Goal: Information Seeking & Learning: Learn about a topic

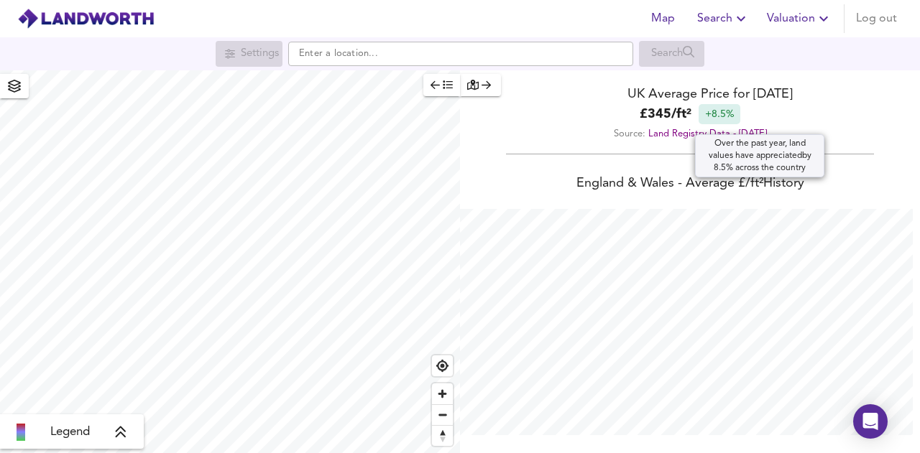
scroll to position [453, 920]
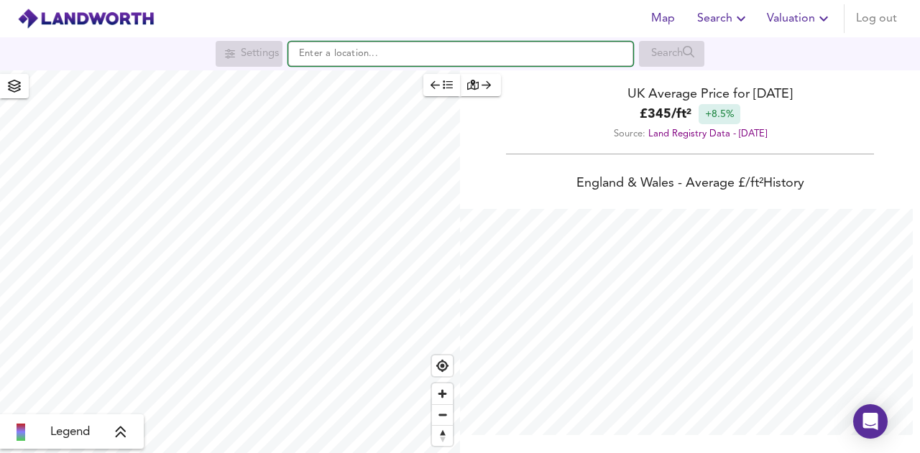
click at [330, 64] on input "text" at bounding box center [460, 54] width 345 height 24
click at [327, 51] on input "greened road" at bounding box center [460, 54] width 345 height 24
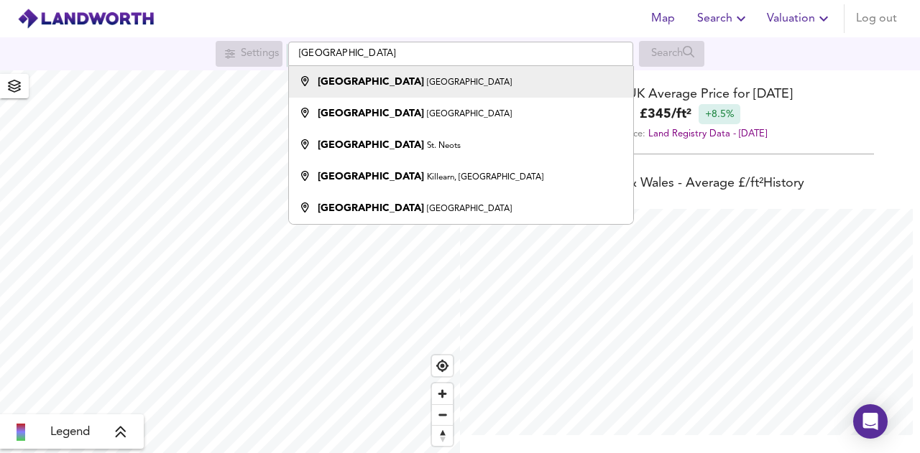
click at [427, 78] on small "[GEOGRAPHIC_DATA]" at bounding box center [469, 82] width 85 height 9
type input "[GEOGRAPHIC_DATA]"
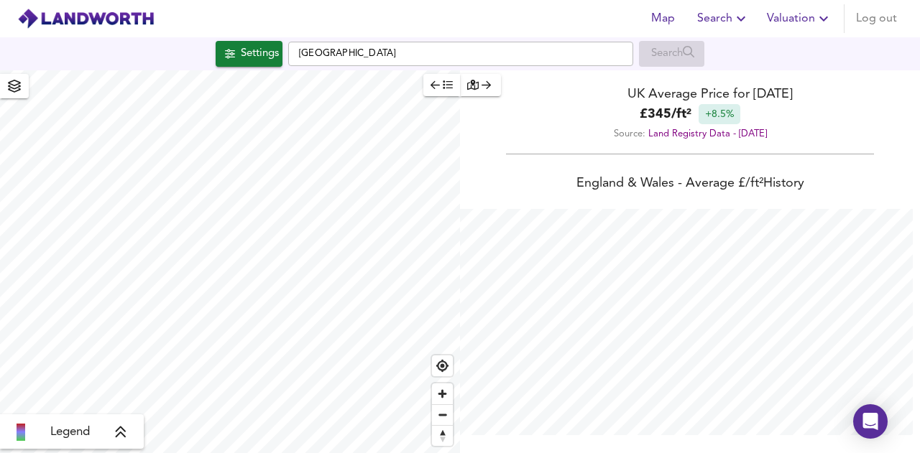
checkbox input "false"
checkbox input "true"
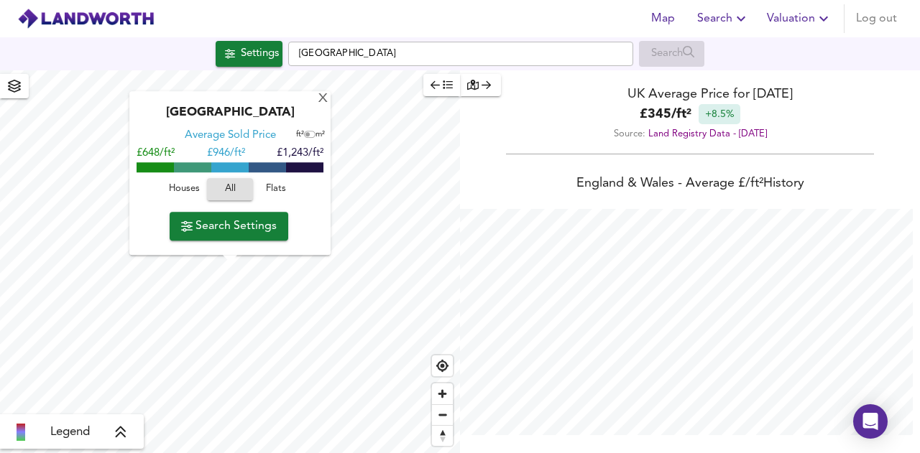
click at [276, 188] on span "Flats" at bounding box center [276, 190] width 39 height 17
type input "272"
click at [241, 231] on span "Search Settings" at bounding box center [229, 226] width 96 height 20
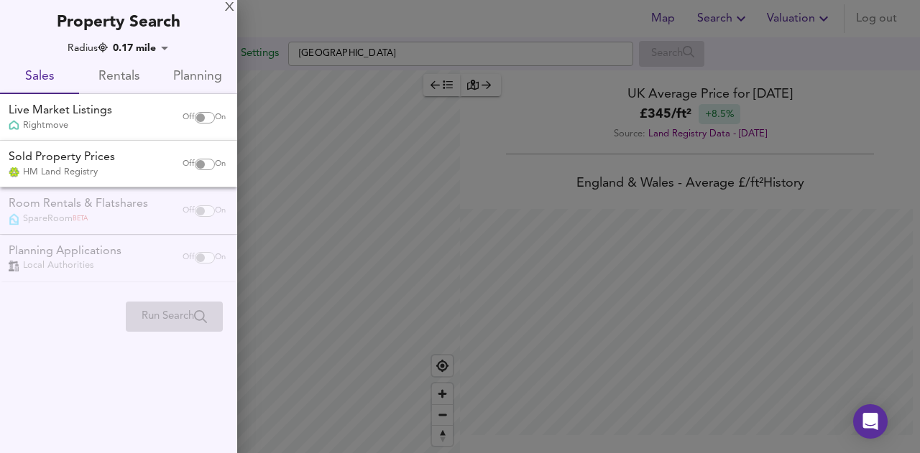
click at [205, 116] on input "checkbox" at bounding box center [200, 117] width 34 height 11
checkbox input "true"
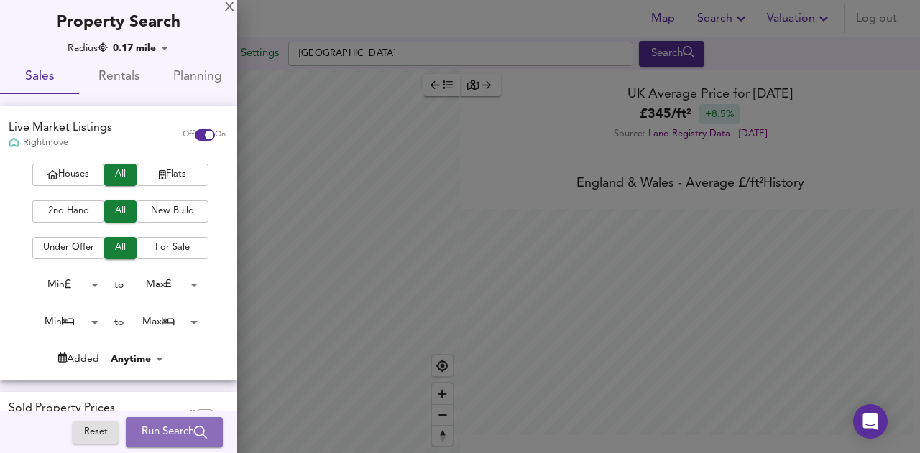
click at [151, 435] on span "Run Search" at bounding box center [174, 432] width 65 height 19
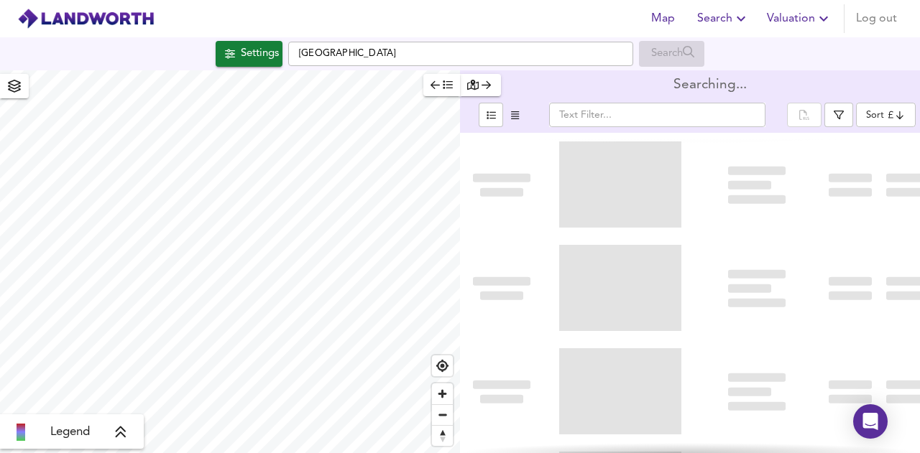
type input "bestdeal"
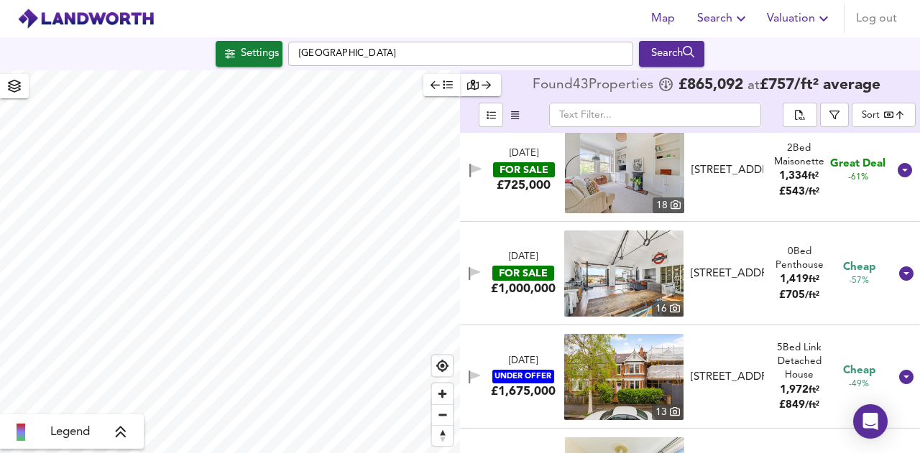
scroll to position [226, 0]
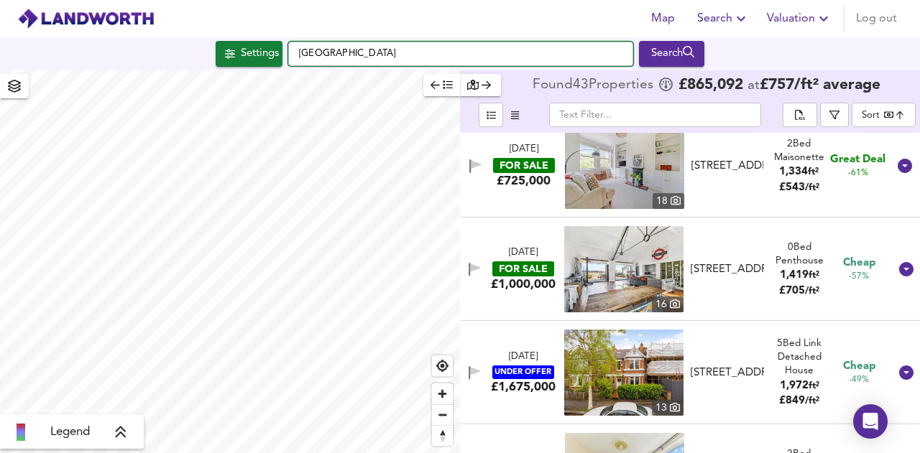
click at [384, 54] on input "[GEOGRAPHIC_DATA]" at bounding box center [460, 54] width 345 height 24
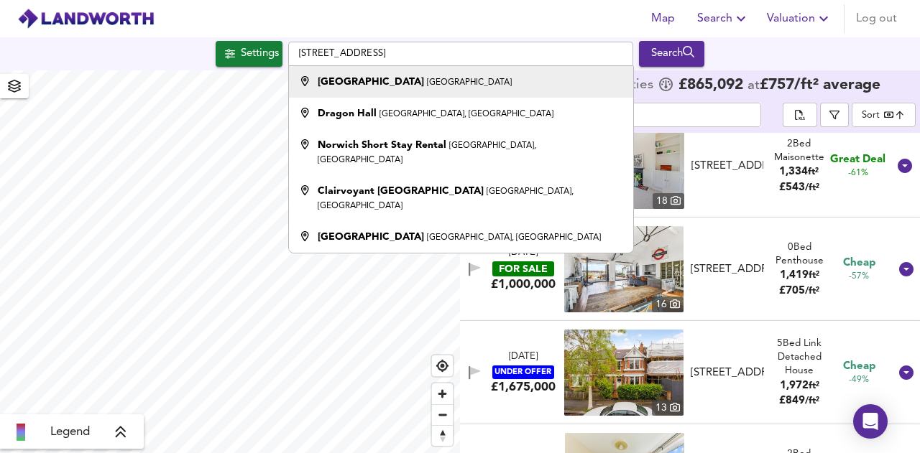
click at [427, 81] on small "[GEOGRAPHIC_DATA]" at bounding box center [469, 82] width 85 height 9
type input "[GEOGRAPHIC_DATA], [GEOGRAPHIC_DATA]"
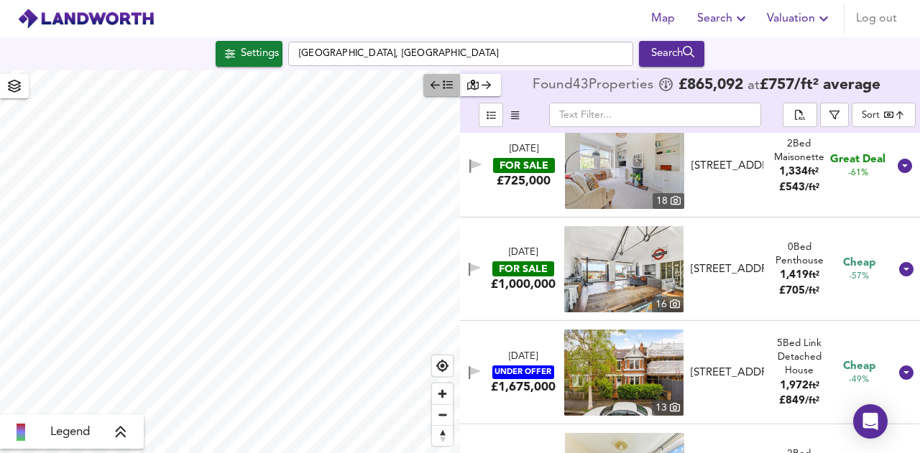
click at [436, 90] on icon "button" at bounding box center [434, 85] width 9 height 10
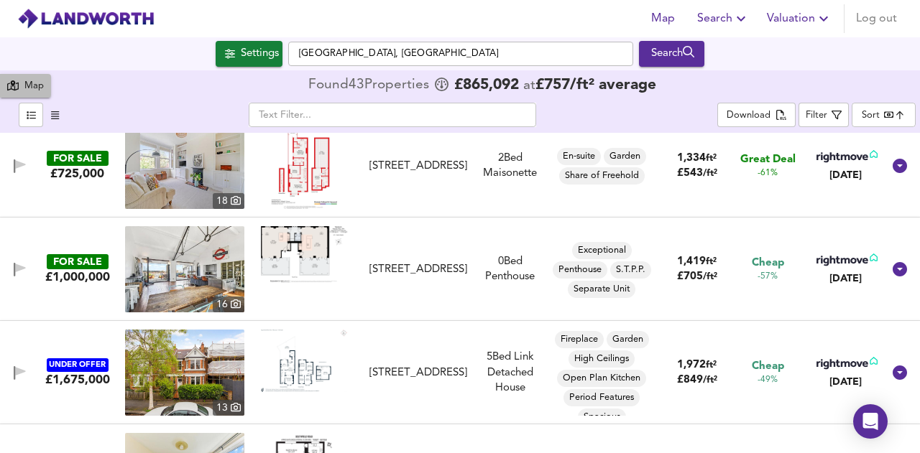
click at [30, 86] on div "Map" at bounding box center [33, 86] width 19 height 17
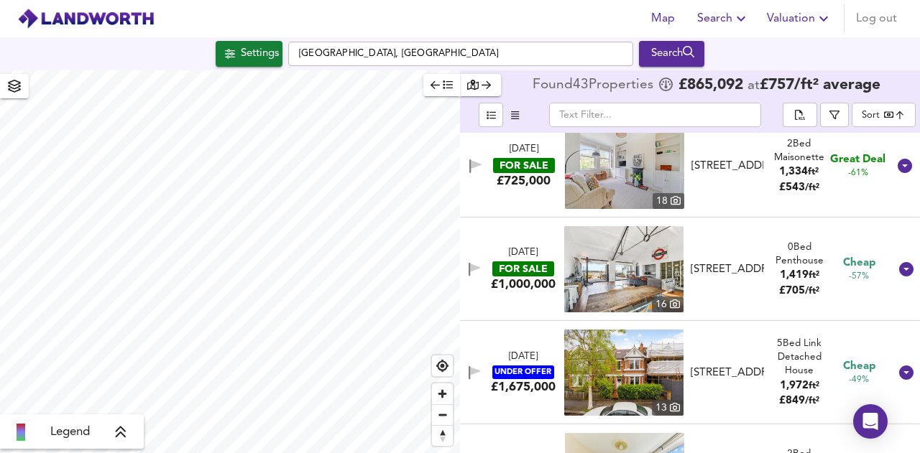
click at [13, 91] on icon "button" at bounding box center [14, 86] width 13 height 13
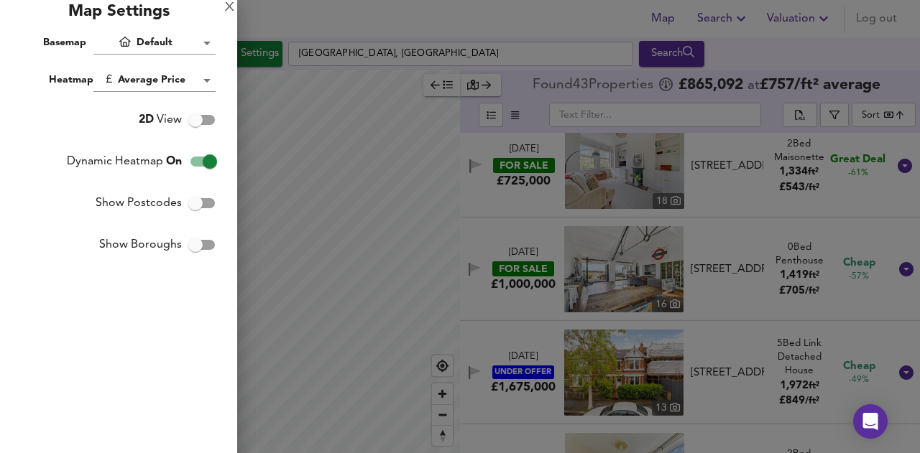
click at [162, 39] on body "Map Search Valuation Log out Settings [GEOGRAPHIC_DATA] Search Legend Found 43 …" at bounding box center [460, 226] width 920 height 453
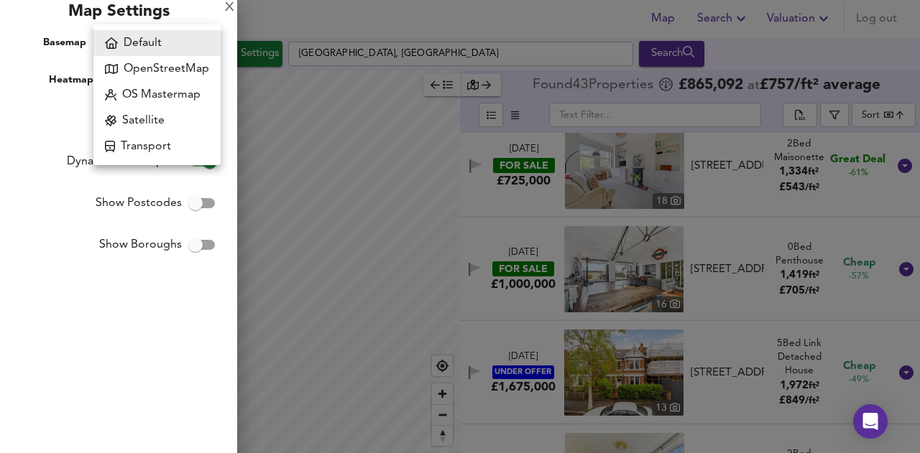
click at [36, 109] on div at bounding box center [460, 226] width 920 height 453
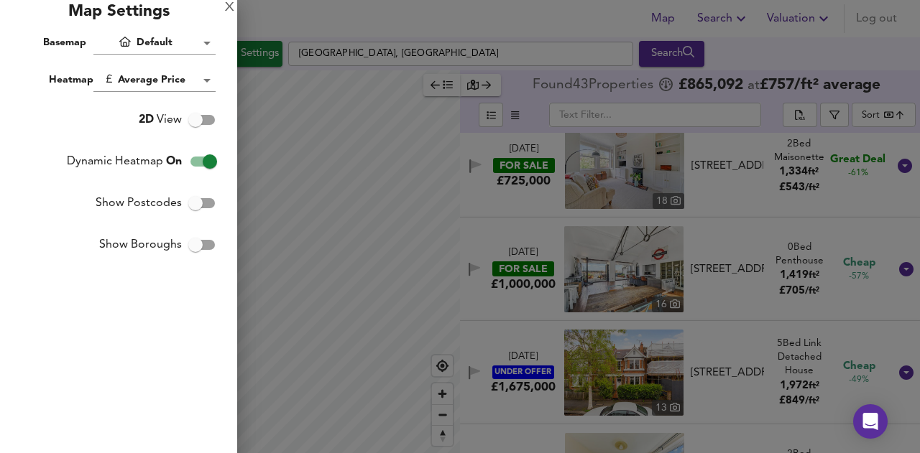
click at [224, 6] on div "Map Settings" at bounding box center [118, 16] width 237 height 32
click at [227, 6] on div "X" at bounding box center [229, 8] width 9 height 10
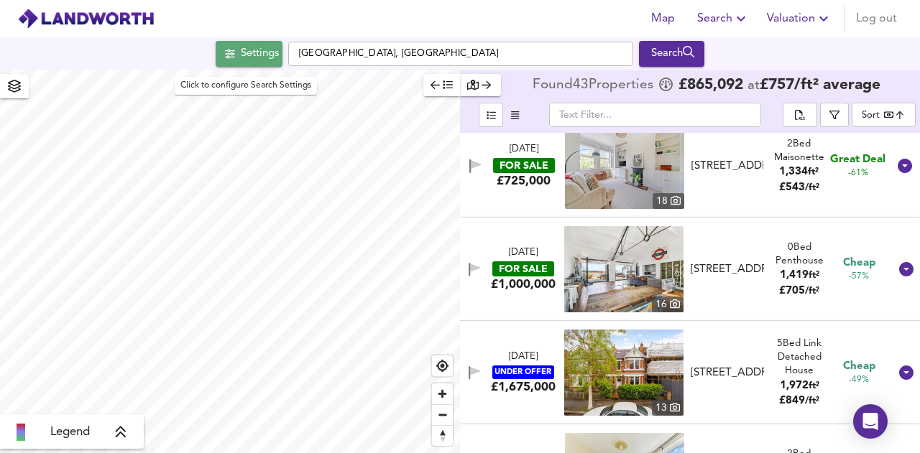
click at [264, 52] on div "Settings" at bounding box center [260, 54] width 38 height 19
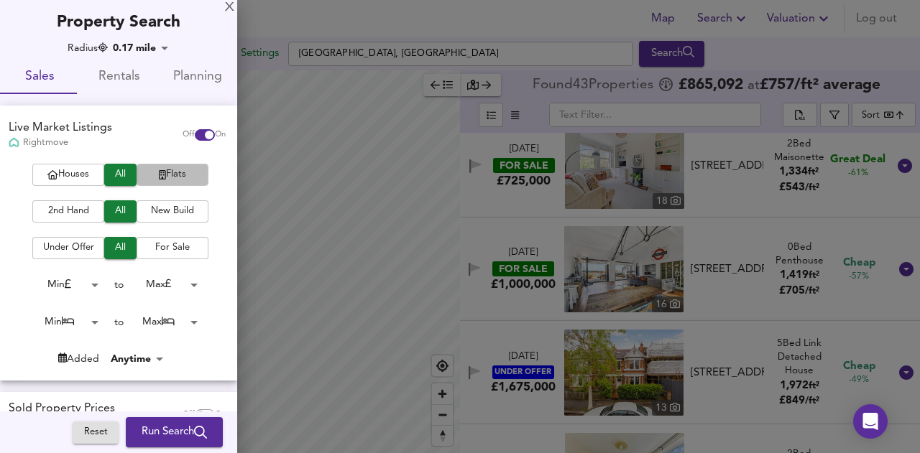
click at [162, 176] on span "Flats" at bounding box center [172, 175] width 57 height 17
click at [120, 175] on span "All" at bounding box center [120, 175] width 18 height 17
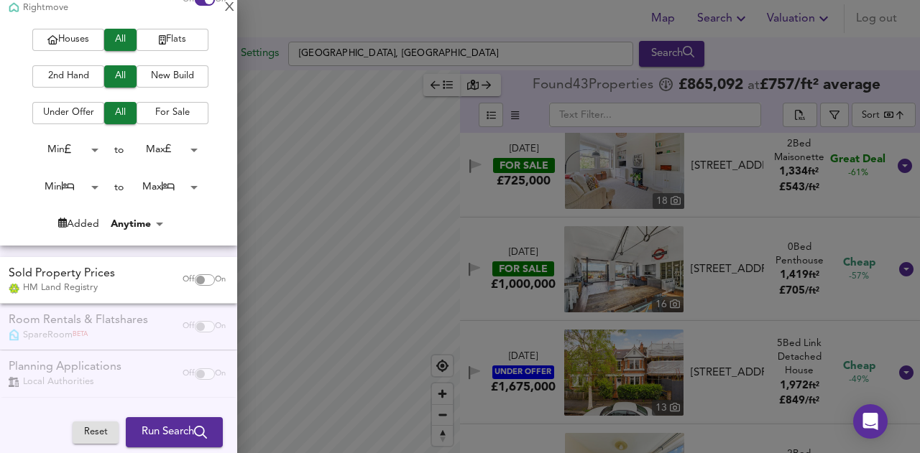
click at [201, 280] on input "checkbox" at bounding box center [200, 280] width 34 height 11
checkbox input "true"
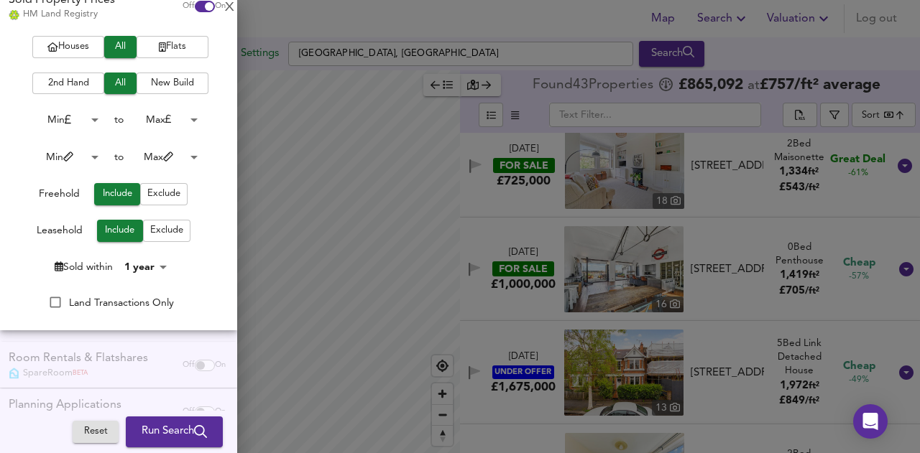
scroll to position [417, 0]
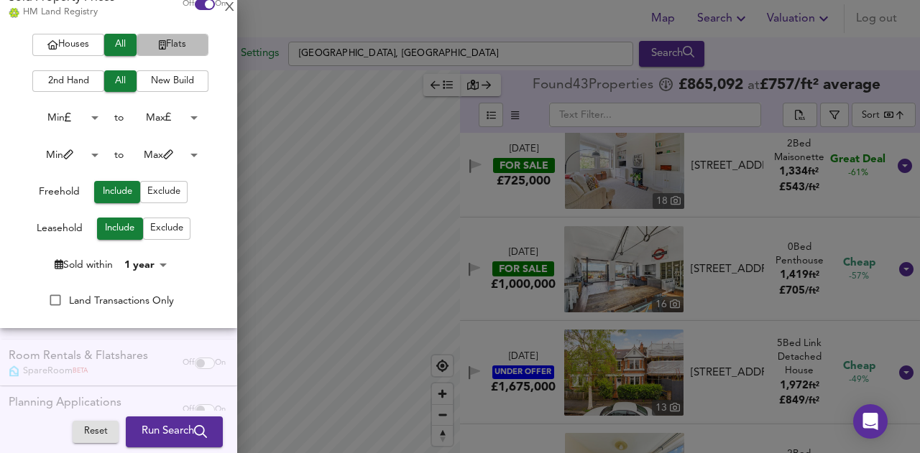
click at [152, 432] on span "Run Search" at bounding box center [174, 432] width 65 height 19
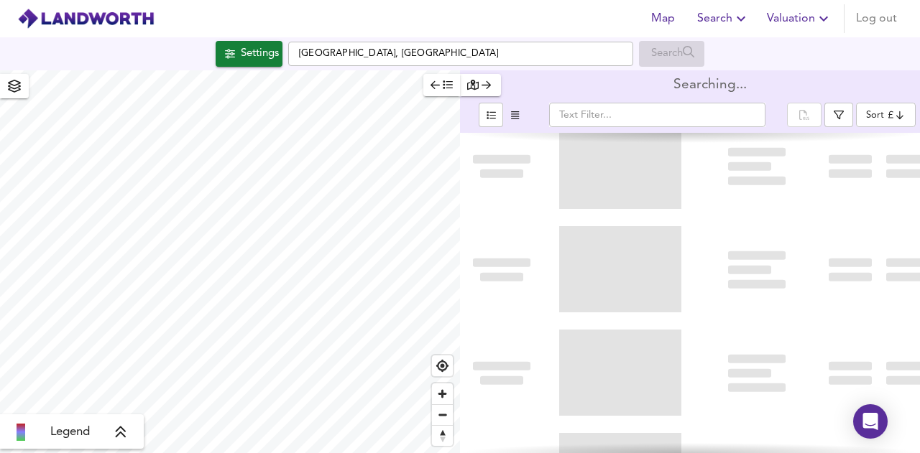
type input "bestdeal"
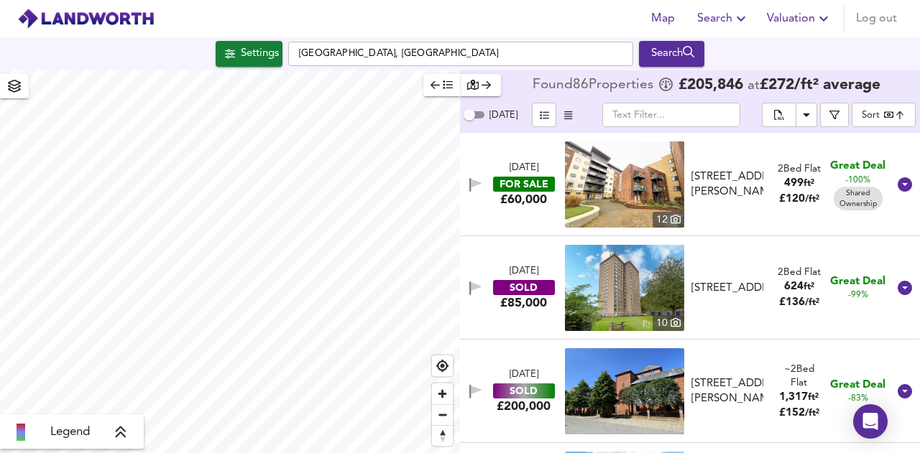
click at [118, 435] on icon at bounding box center [121, 432] width 10 height 11
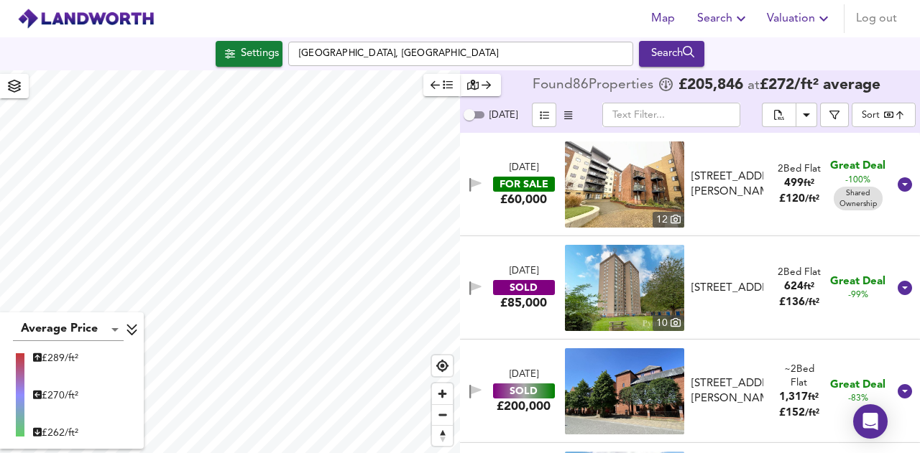
type input "256"
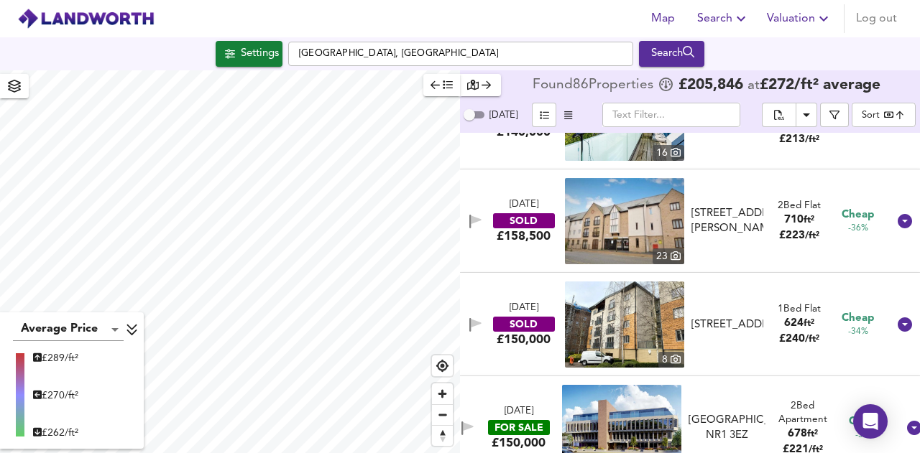
scroll to position [1413, 0]
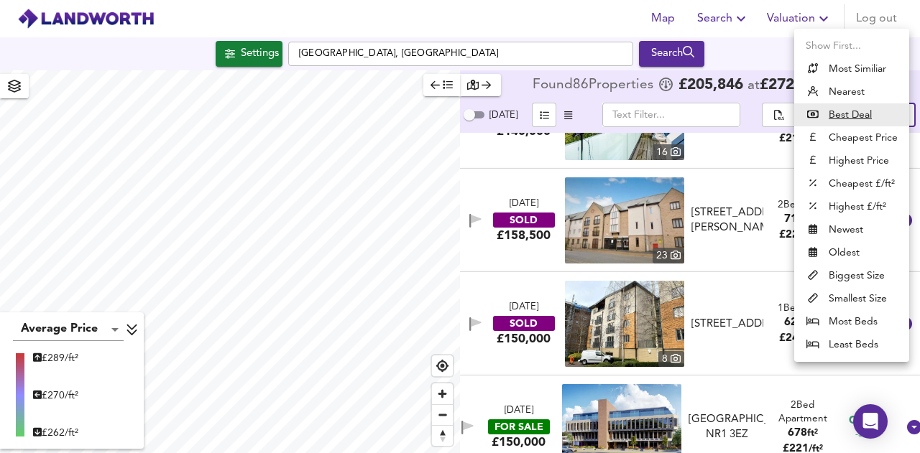
click at [868, 107] on body "Map Search Valuation Log out Settings [GEOGRAPHIC_DATA], [GEOGRAPHIC_DATA] Sear…" at bounding box center [460, 226] width 920 height 453
click at [856, 162] on li "Highest Price" at bounding box center [851, 160] width 115 height 23
type input "expensive"
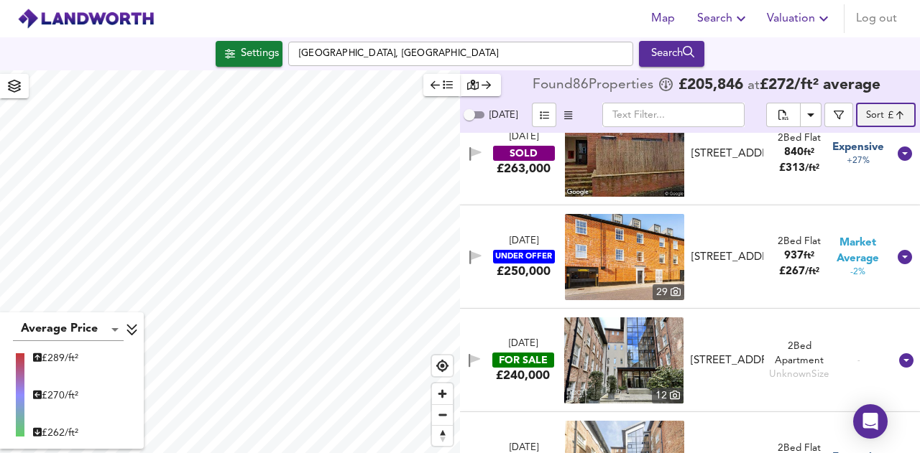
scroll to position [1481, 0]
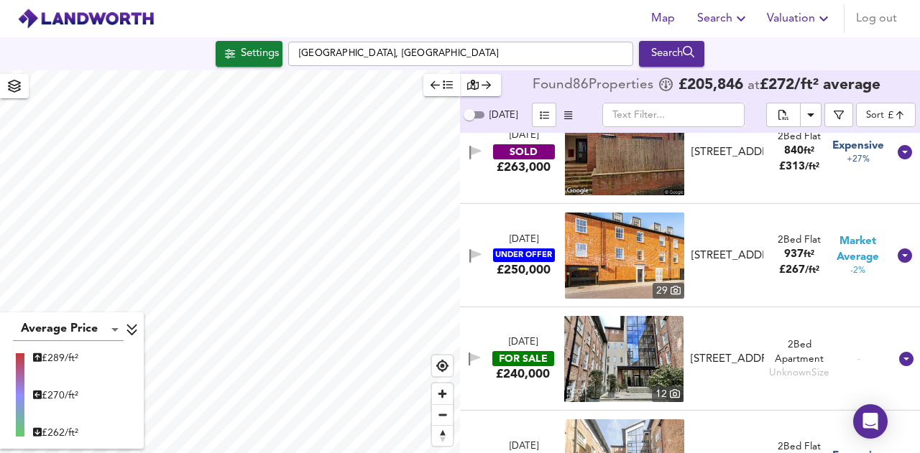
click at [525, 268] on div "£250,000" at bounding box center [524, 270] width 54 height 16
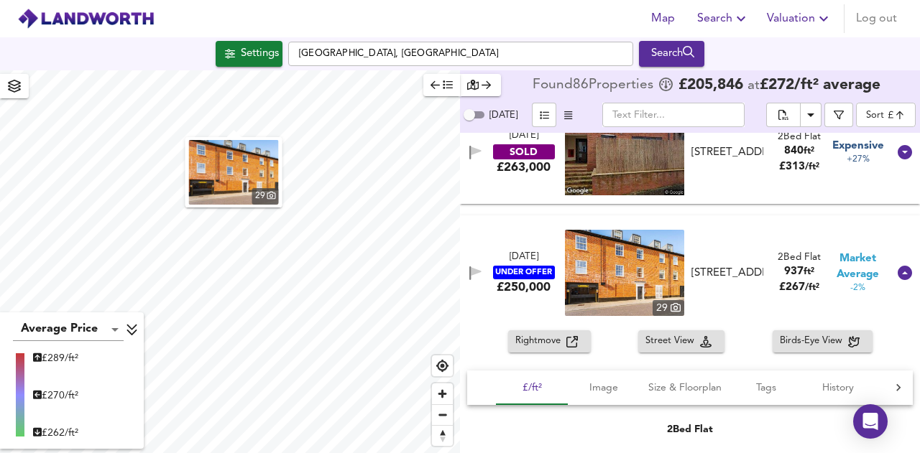
click at [548, 338] on span "Rightmove" at bounding box center [540, 341] width 51 height 17
